Goal: Ask a question

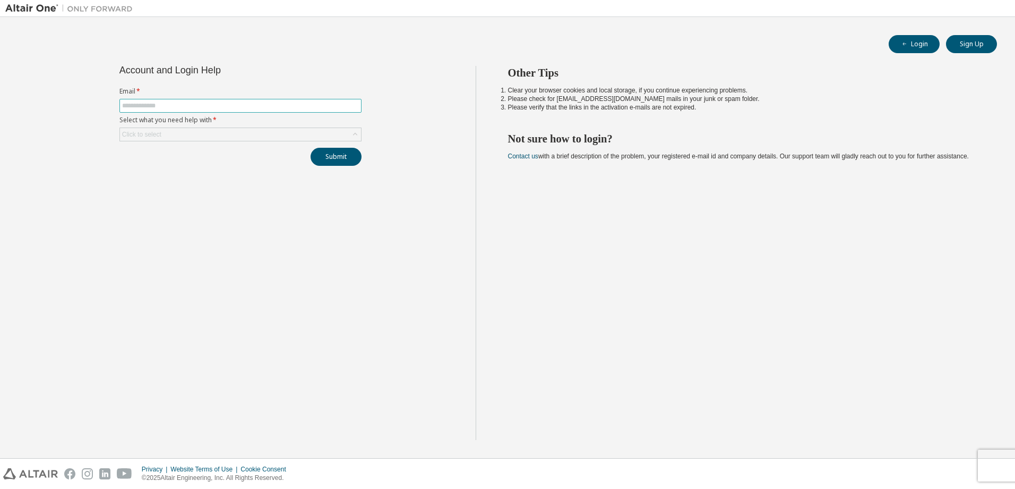
click at [174, 104] on input "text" at bounding box center [240, 105] width 237 height 8
type input "**********"
click at [239, 135] on div "Click to select" at bounding box center [240, 134] width 241 height 13
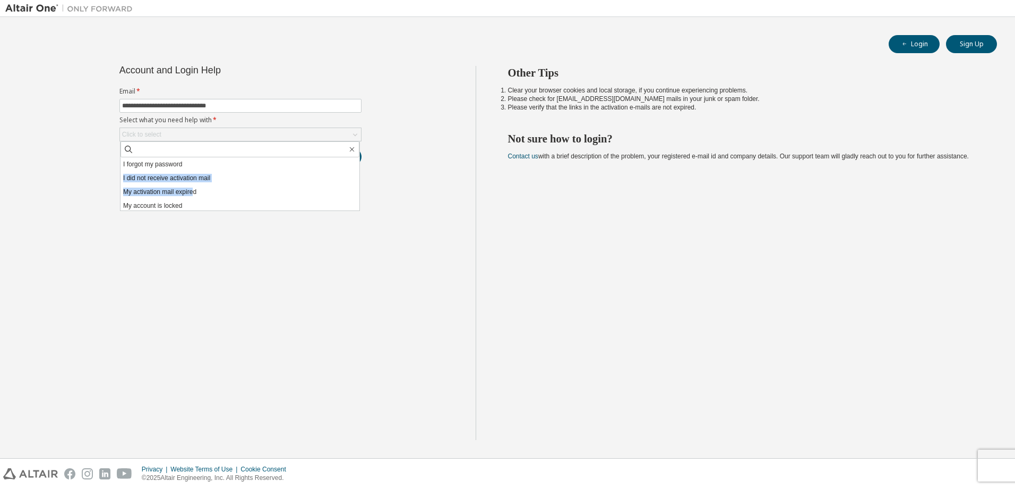
drag, startPoint x: 243, startPoint y: 168, endPoint x: 197, endPoint y: 187, distance: 49.8
click at [196, 187] on ul "I forgot my password I did not receive activation mail My activation mail expir…" at bounding box center [240, 183] width 239 height 53
click at [172, 180] on li "I did not receive activation mail" at bounding box center [240, 178] width 239 height 14
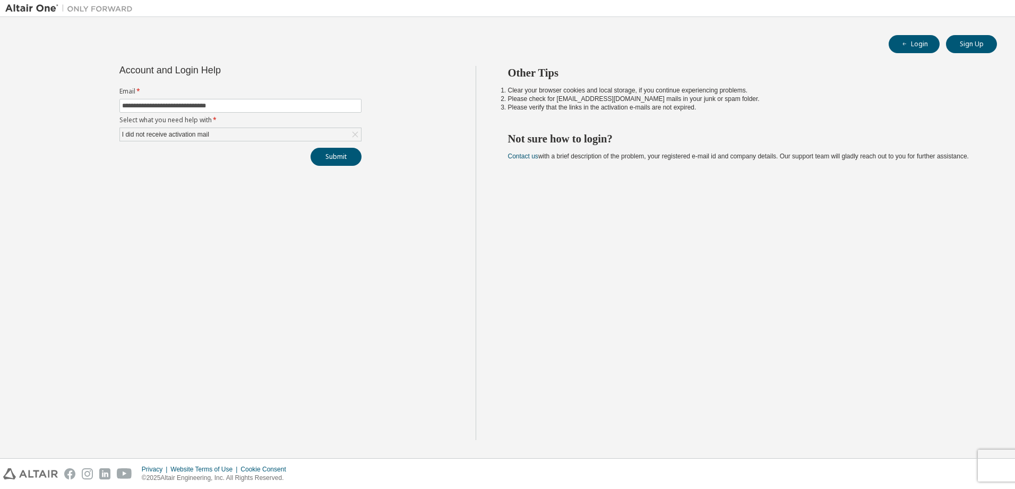
click at [243, 137] on div "I did not receive activation mail" at bounding box center [240, 134] width 241 height 13
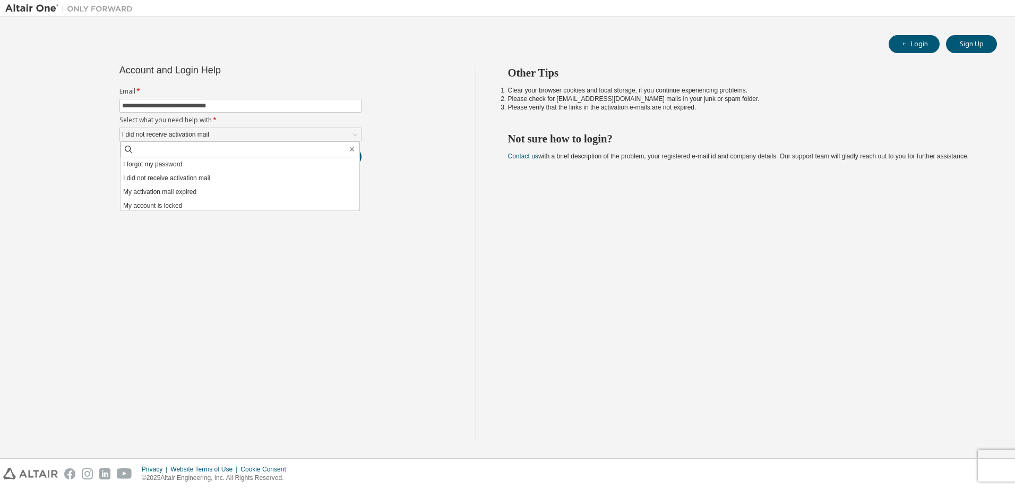
click at [168, 167] on li "I forgot my password" at bounding box center [240, 164] width 239 height 14
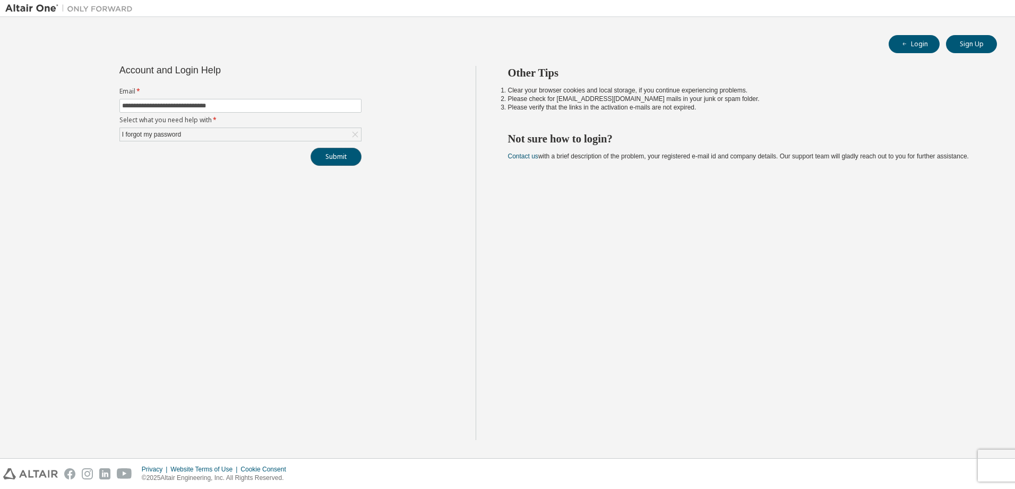
click at [334, 157] on button "Submit" at bounding box center [336, 157] width 51 height 18
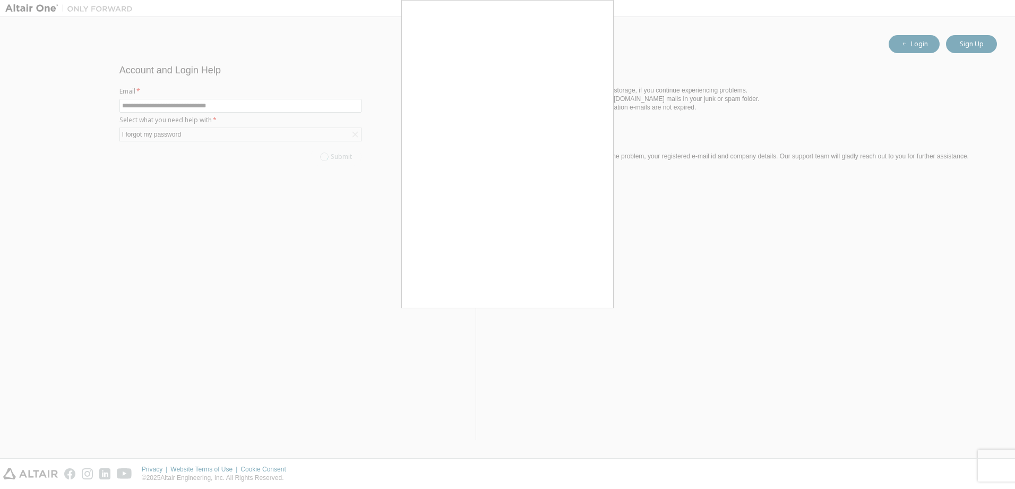
click at [593, 311] on div at bounding box center [507, 244] width 1015 height 489
